Goal: Find specific page/section: Find specific page/section

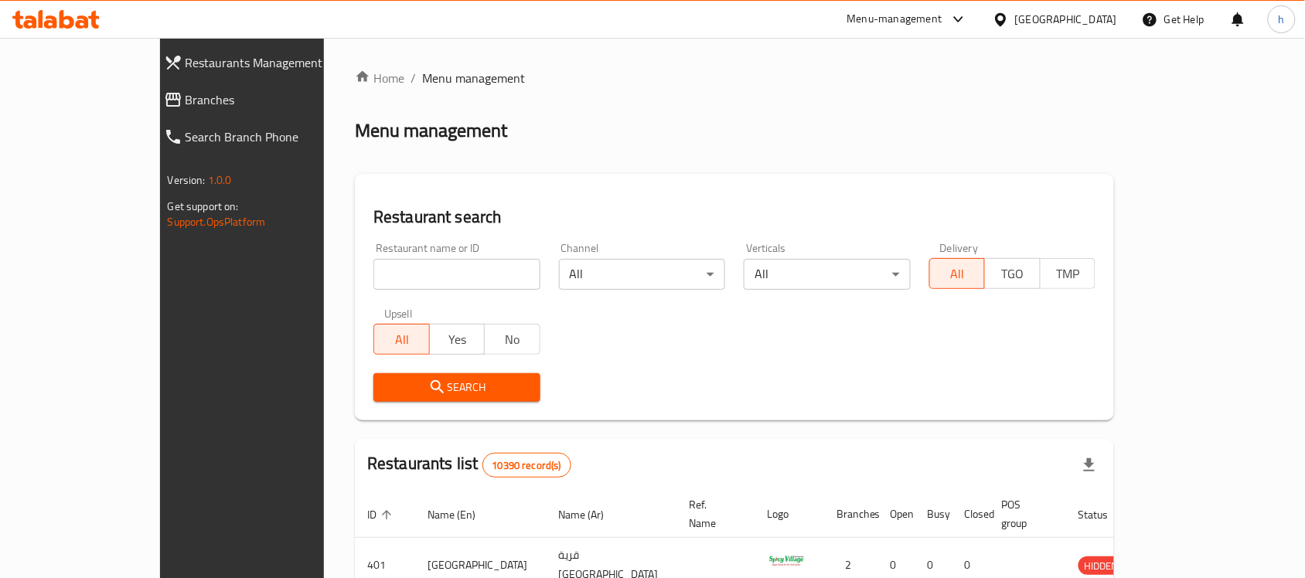
click at [152, 85] on link "Branches" at bounding box center [265, 99] width 227 height 37
click at [186, 98] on span "Branches" at bounding box center [276, 99] width 180 height 19
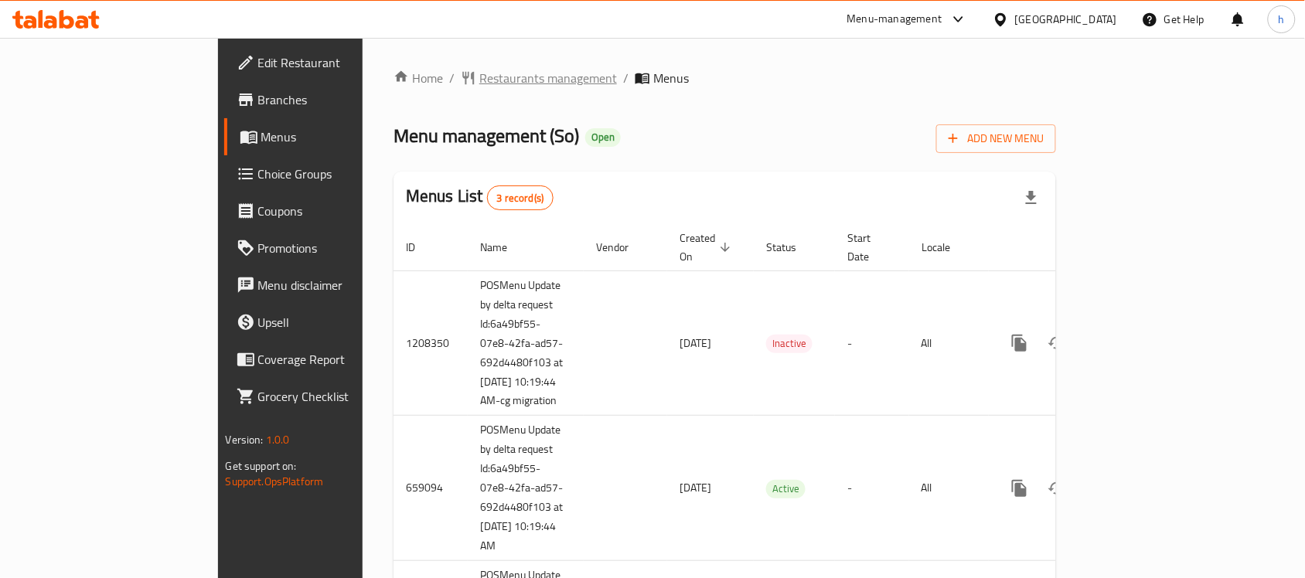
click at [479, 72] on span "Restaurants management" at bounding box center [548, 78] width 138 height 19
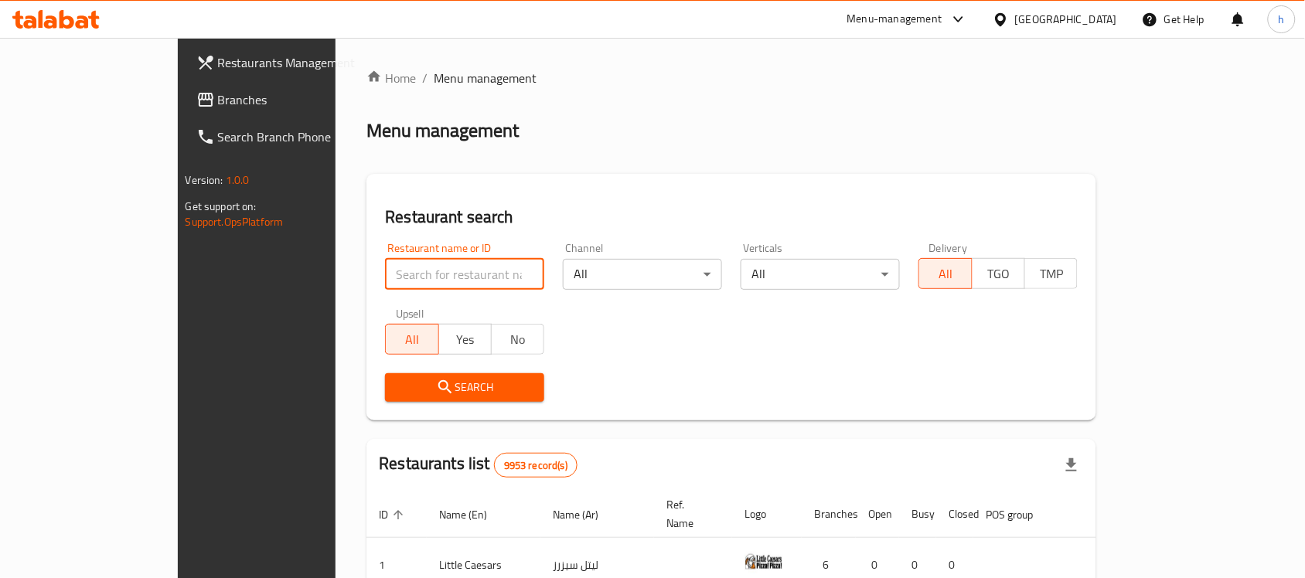
click at [407, 272] on input "search" at bounding box center [464, 274] width 159 height 31
paste input "625184"
type input "625184"
click button "Search" at bounding box center [464, 387] width 159 height 29
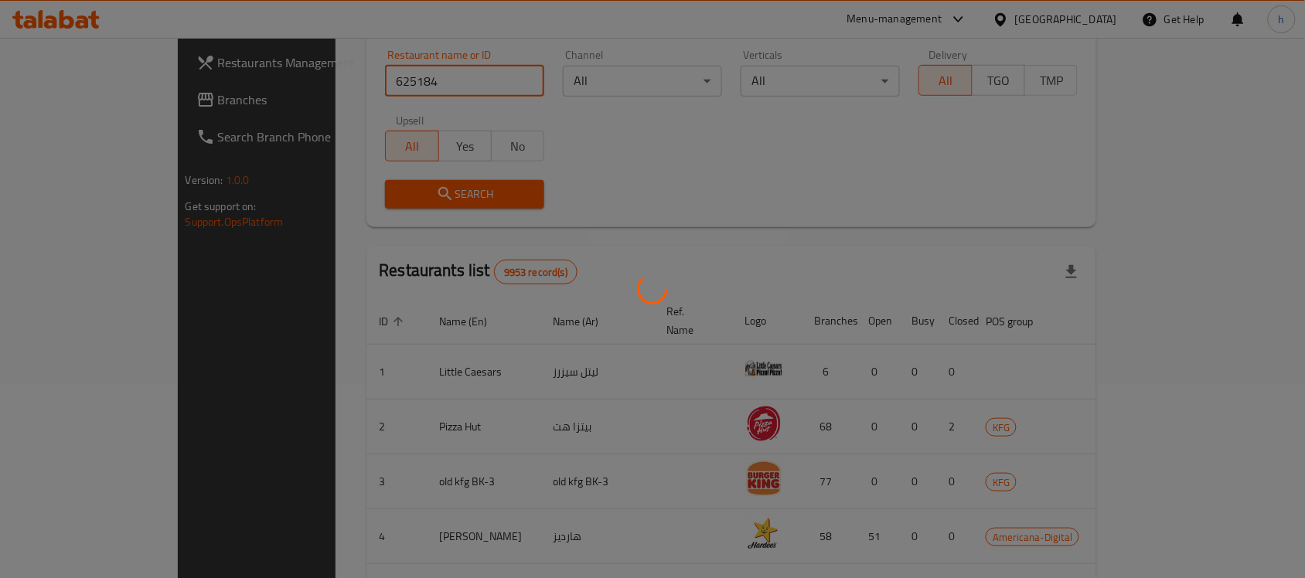
scroll to position [81, 0]
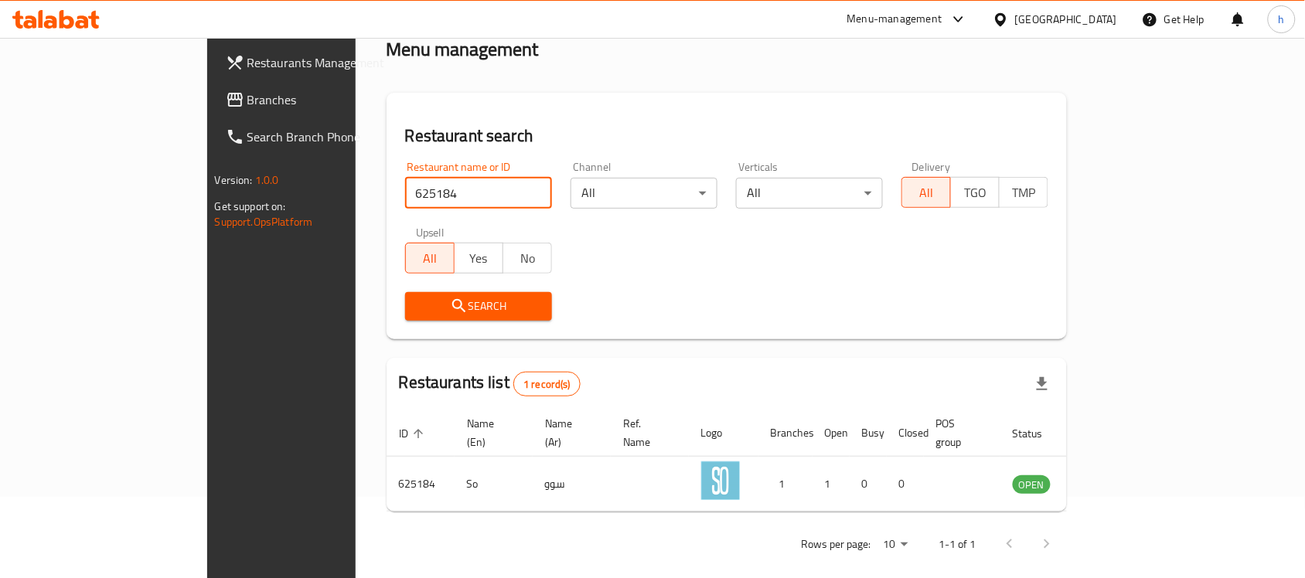
click at [405, 295] on button "Search" at bounding box center [478, 306] width 147 height 29
click at [721, 279] on div "Restaurant name or ID 625184 Restaurant name or ID Channel All ​ Verticals All …" at bounding box center [727, 241] width 663 height 178
click at [247, 99] on span "Branches" at bounding box center [329, 99] width 165 height 19
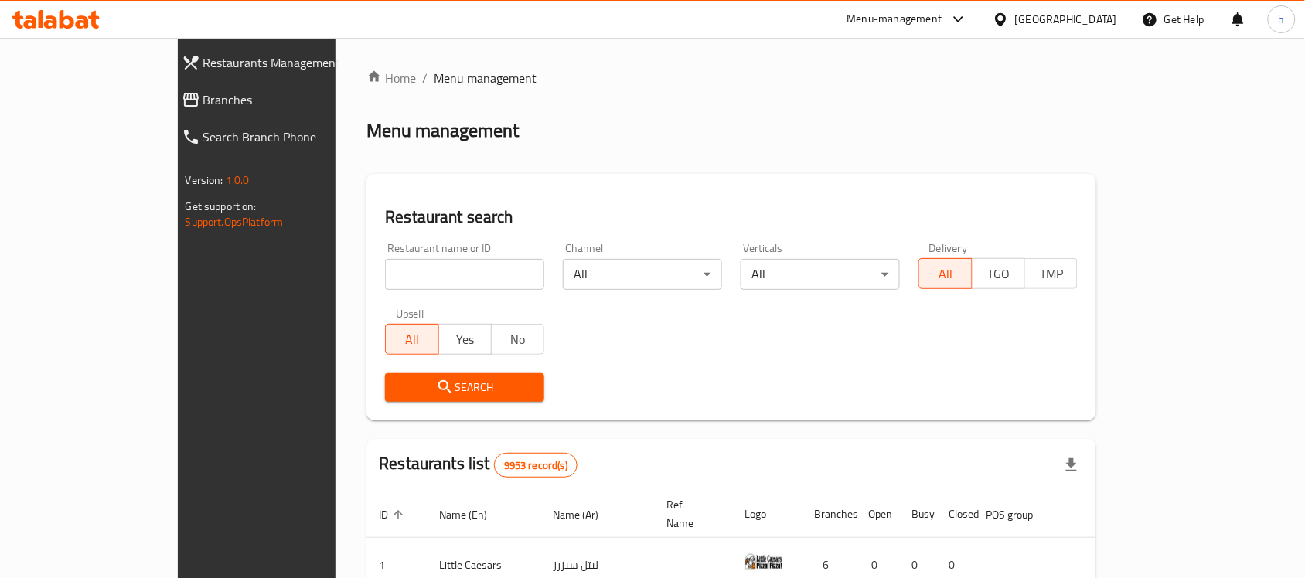
click at [203, 93] on span "Branches" at bounding box center [293, 99] width 180 height 19
click at [203, 101] on span "Branches" at bounding box center [293, 99] width 180 height 19
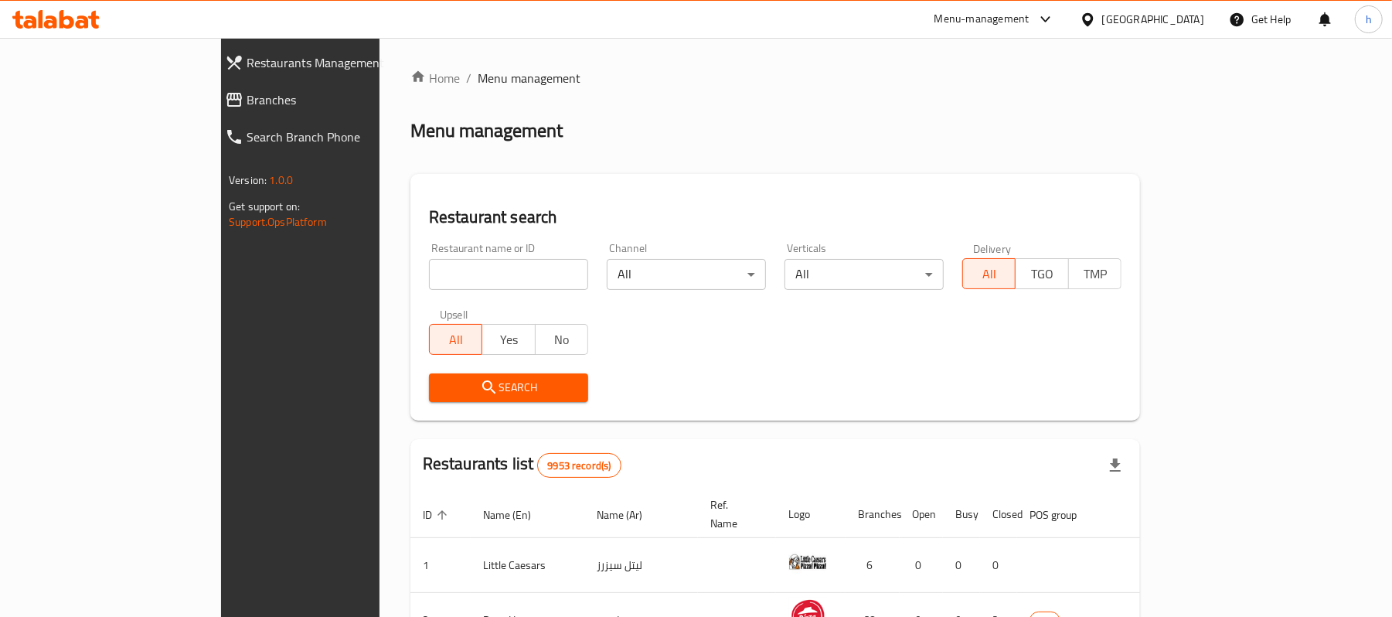
click at [247, 102] on span "Branches" at bounding box center [344, 99] width 195 height 19
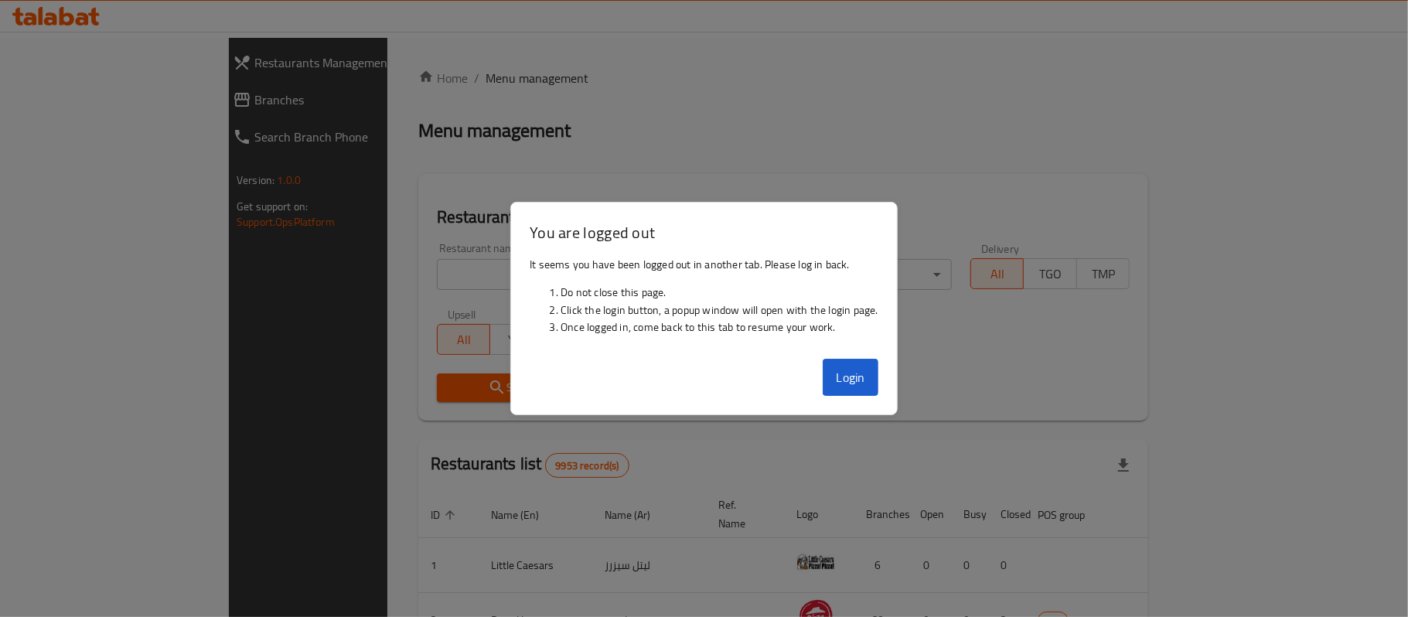
drag, startPoint x: 0, startPoint y: 0, endPoint x: 57, endPoint y: 66, distance: 87.1
click at [57, 66] on div at bounding box center [704, 308] width 1408 height 617
click at [861, 377] on button "Login" at bounding box center [851, 377] width 56 height 37
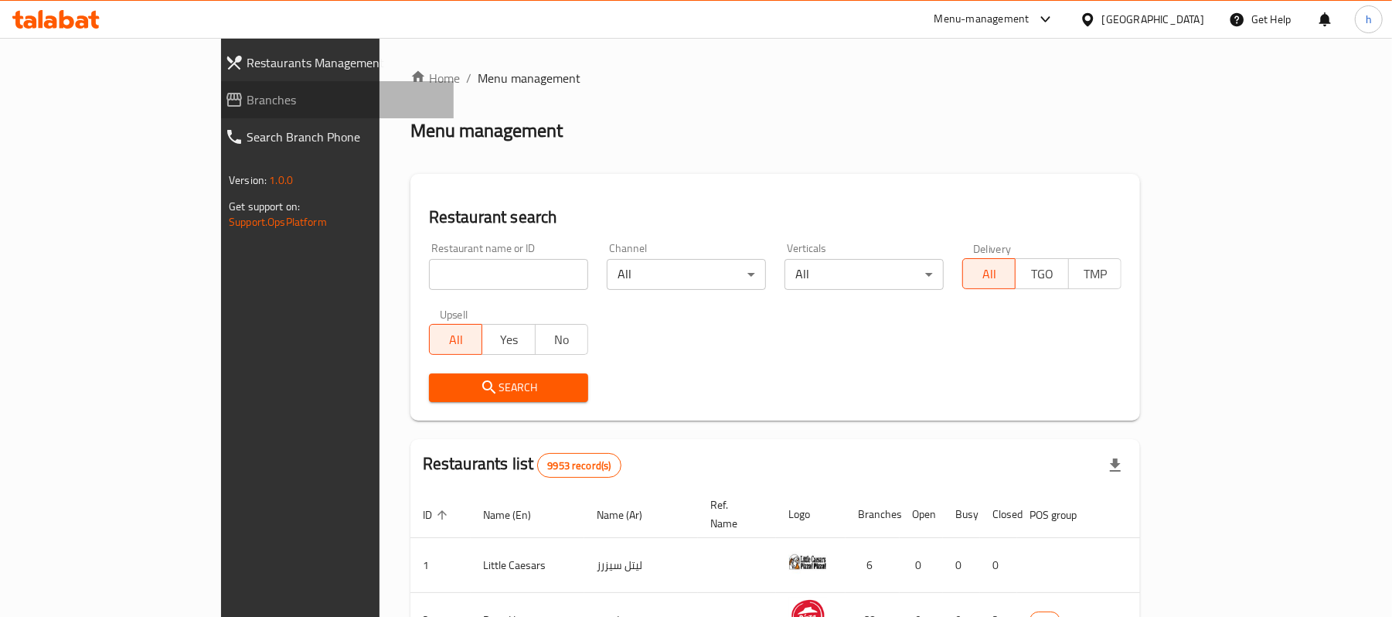
click at [247, 99] on span "Branches" at bounding box center [344, 99] width 195 height 19
